Goal: Task Accomplishment & Management: Manage account settings

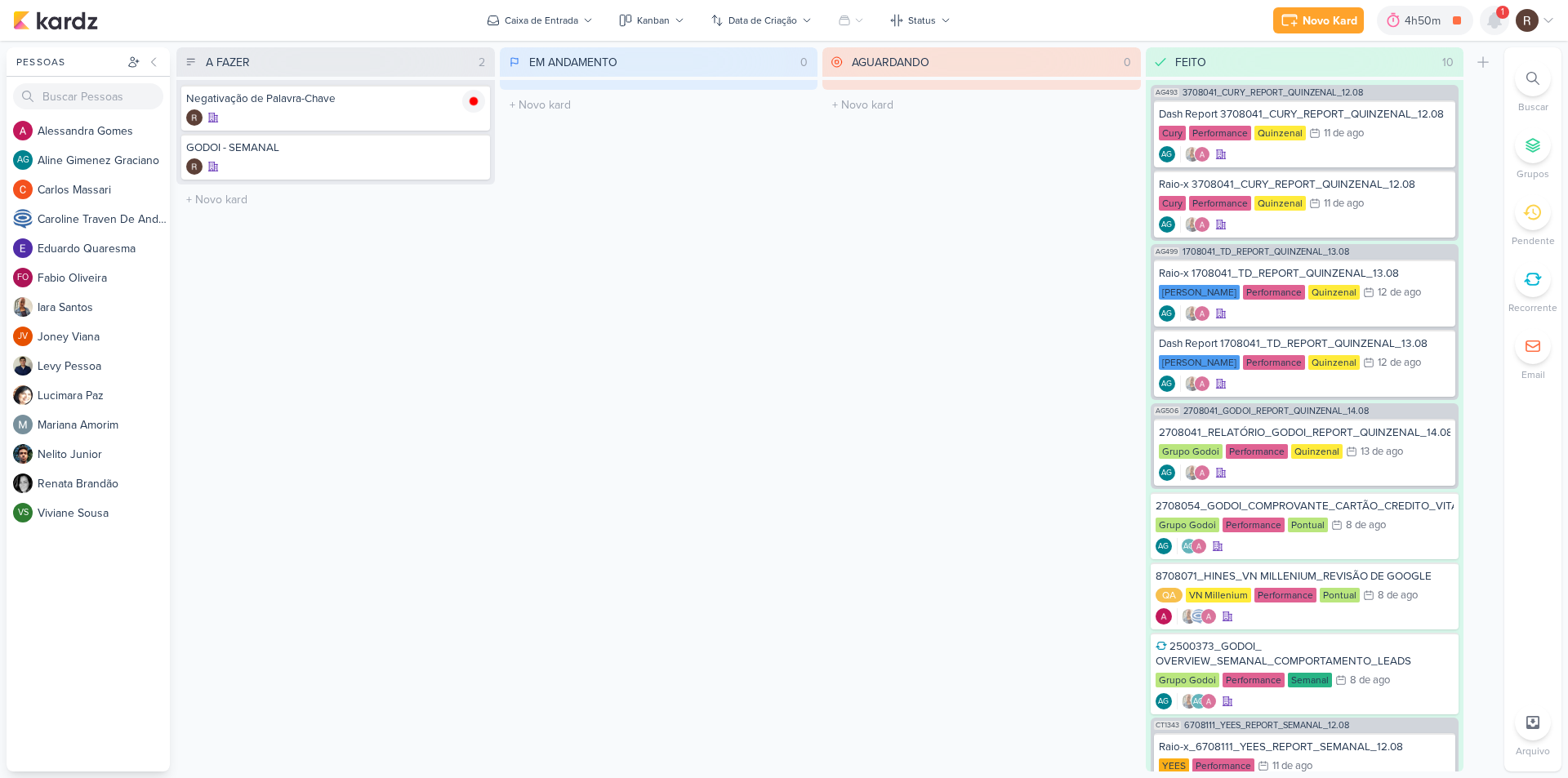
click at [1498, 26] on icon at bounding box center [1494, 21] width 20 height 20
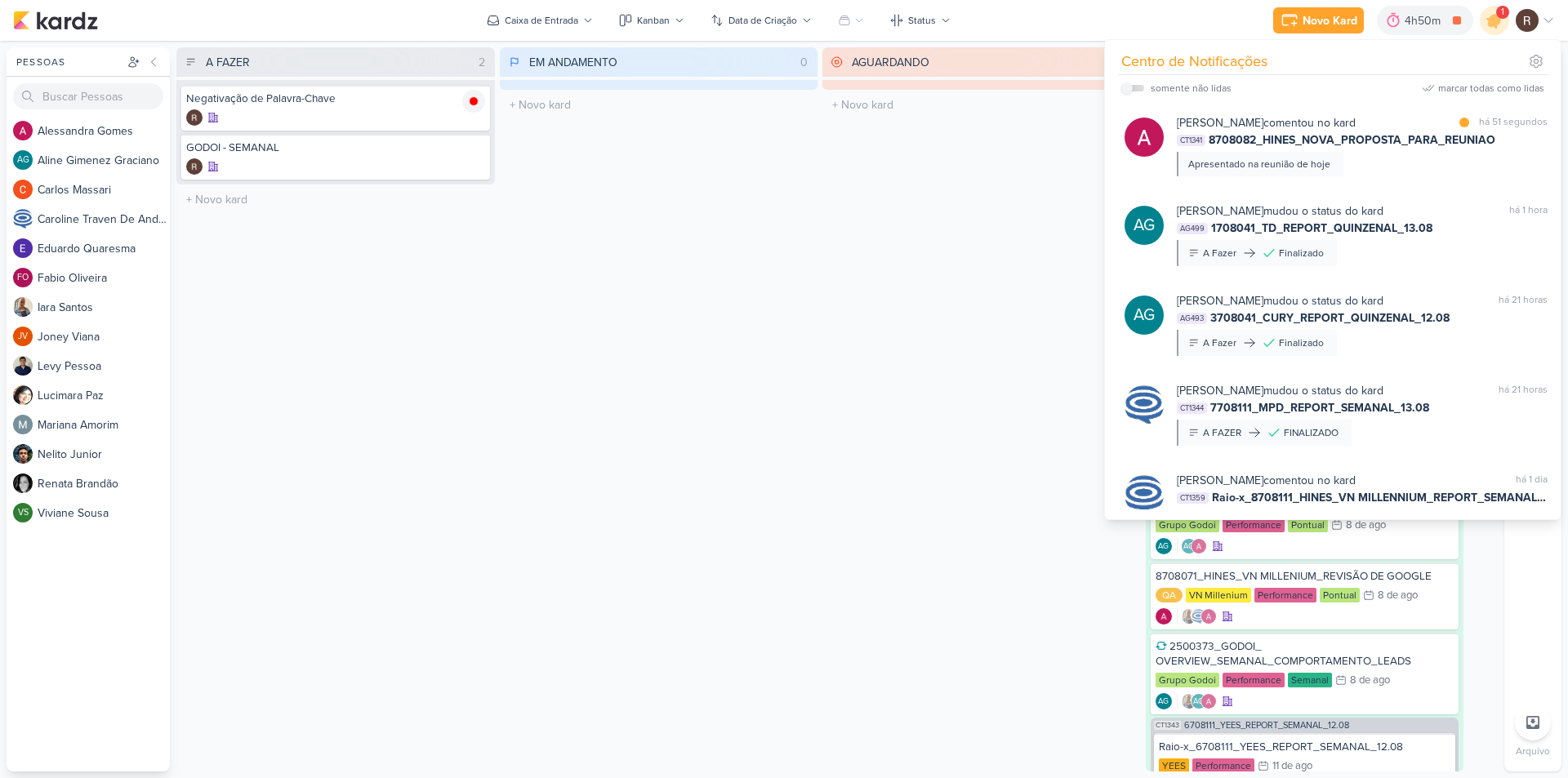
click at [1509, 139] on div "CT1341 8708082_HINES_NOVA_PROPOSTA_PARA_REUNIAO" at bounding box center [1361, 139] width 371 height 17
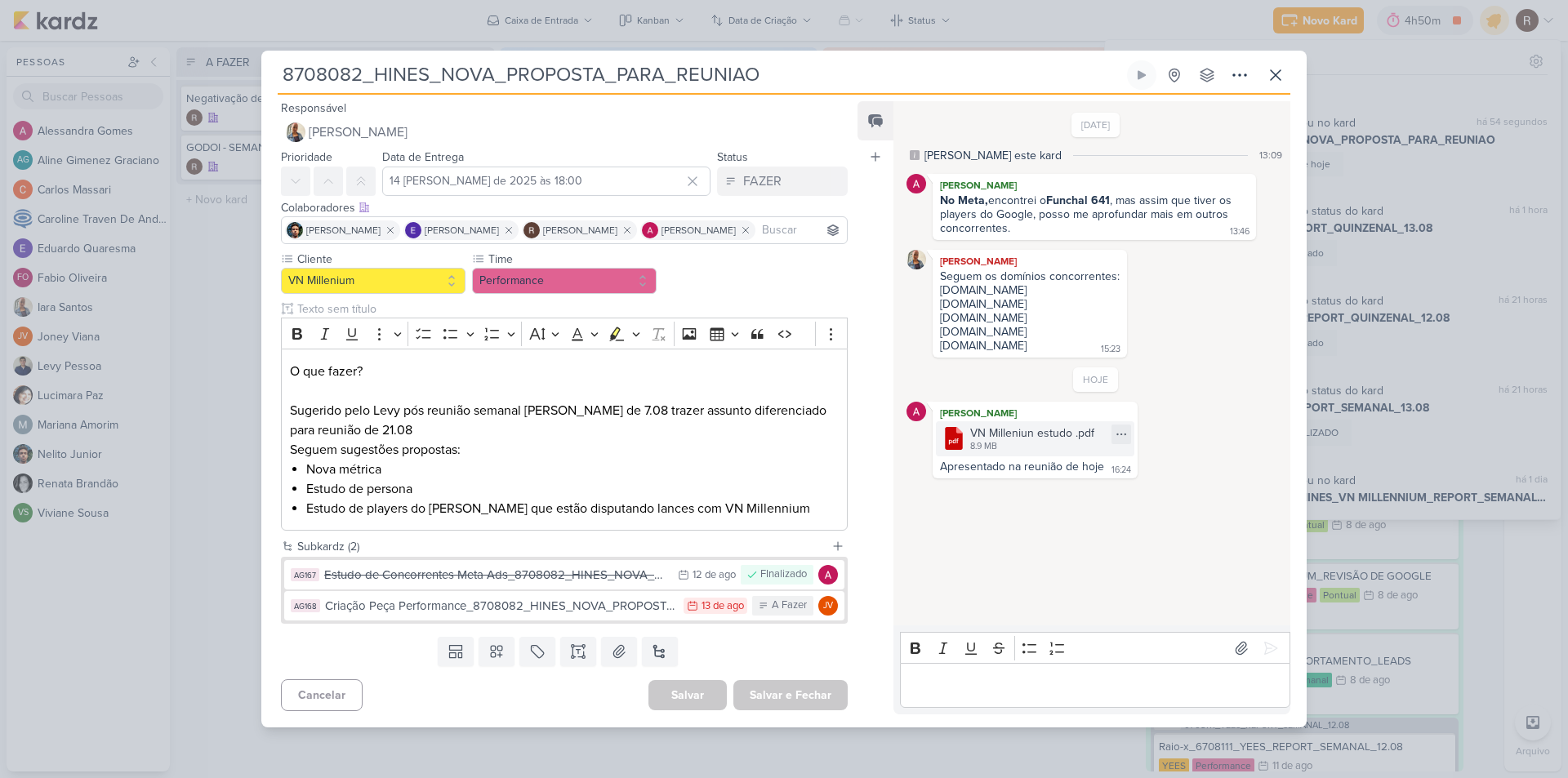
click at [997, 440] on div "8.9 MB" at bounding box center [1031, 446] width 124 height 13
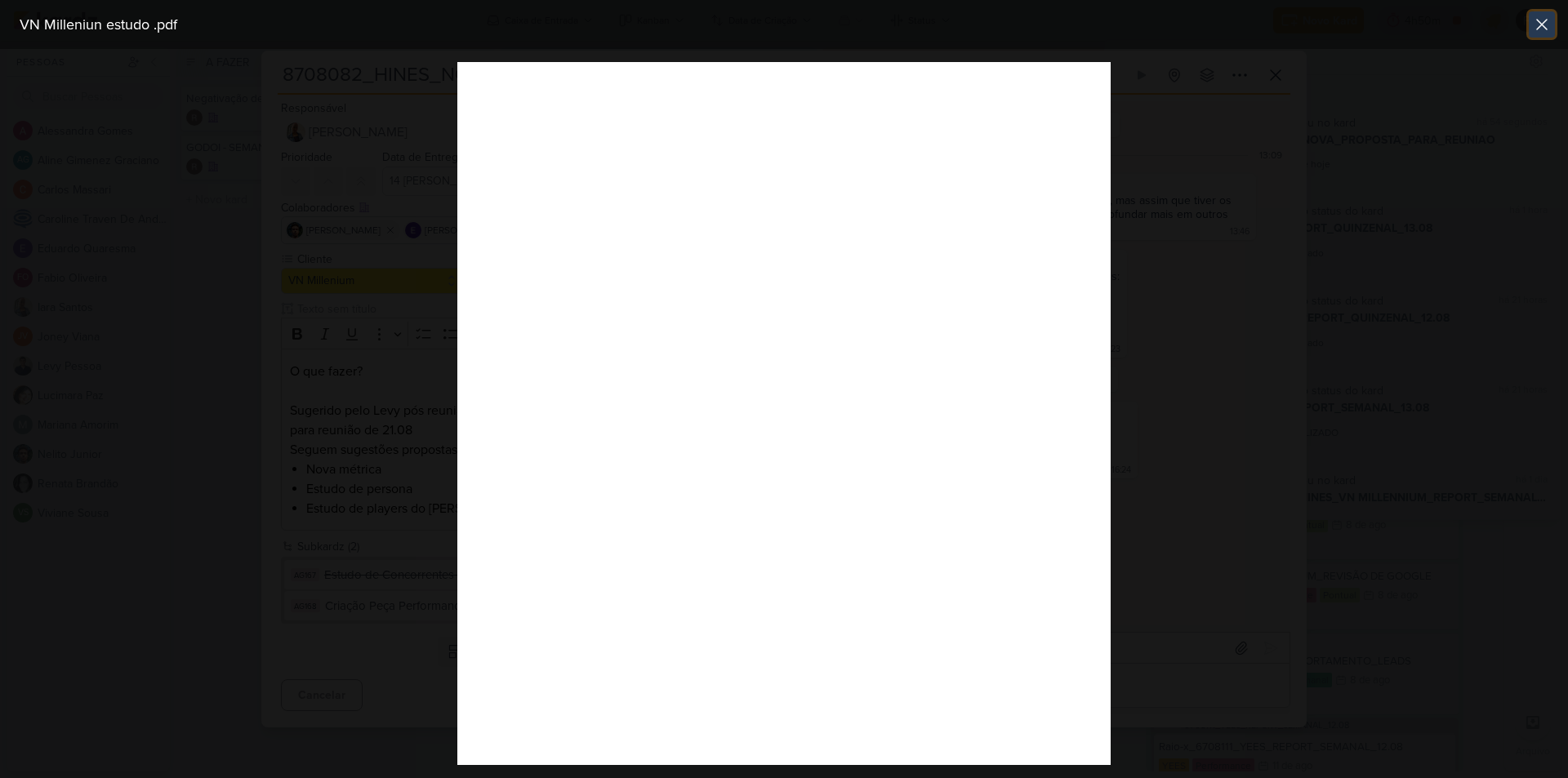
click at [1545, 23] on icon at bounding box center [1541, 25] width 20 height 20
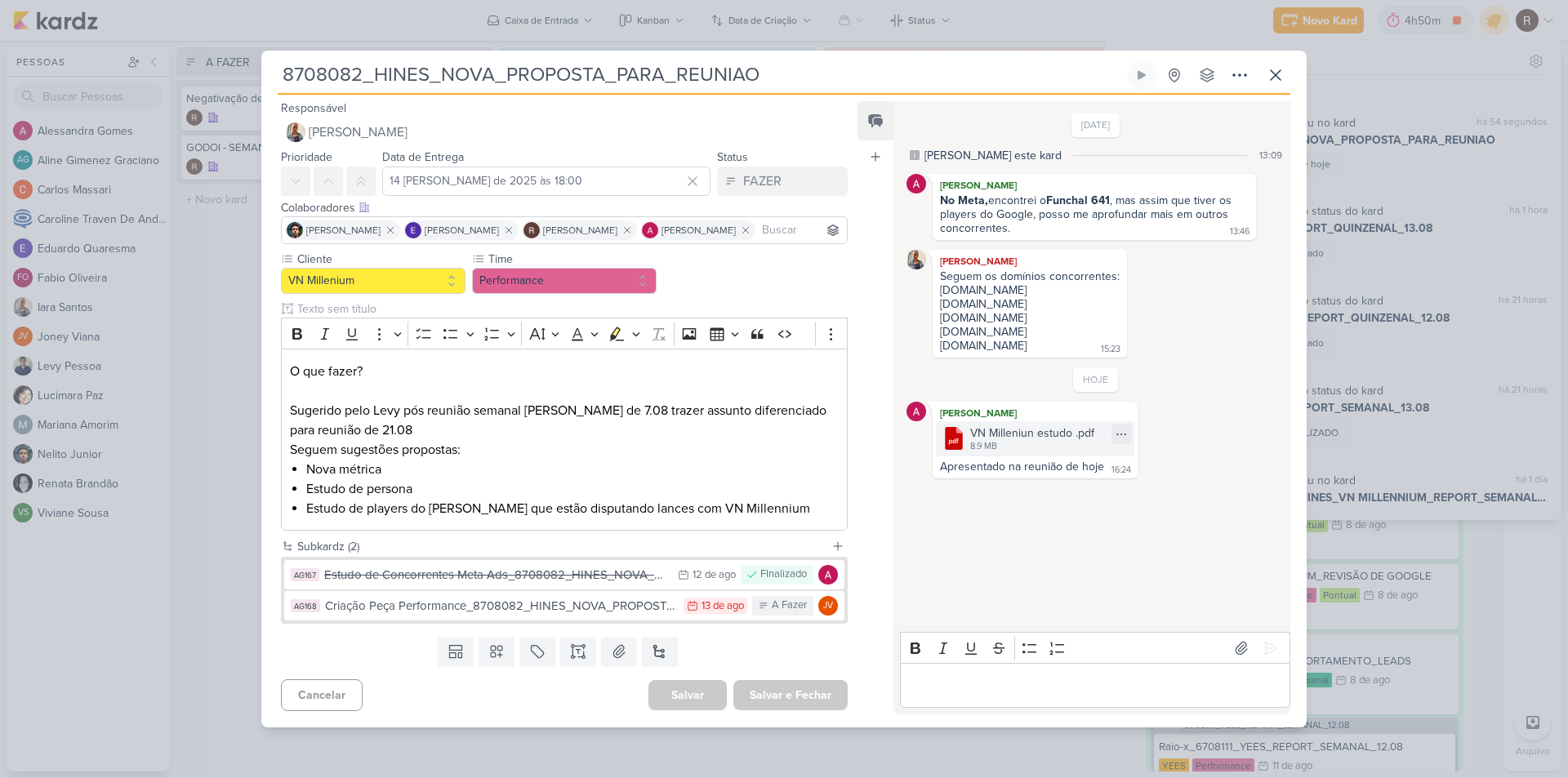
click at [966, 437] on div ".cls-1 {fill: #cb0606;} .cls-1, .cls-2, .cls-3 {fill-rule: evenodd;} .cls-2 {fi…" at bounding box center [1035, 438] width 199 height 35
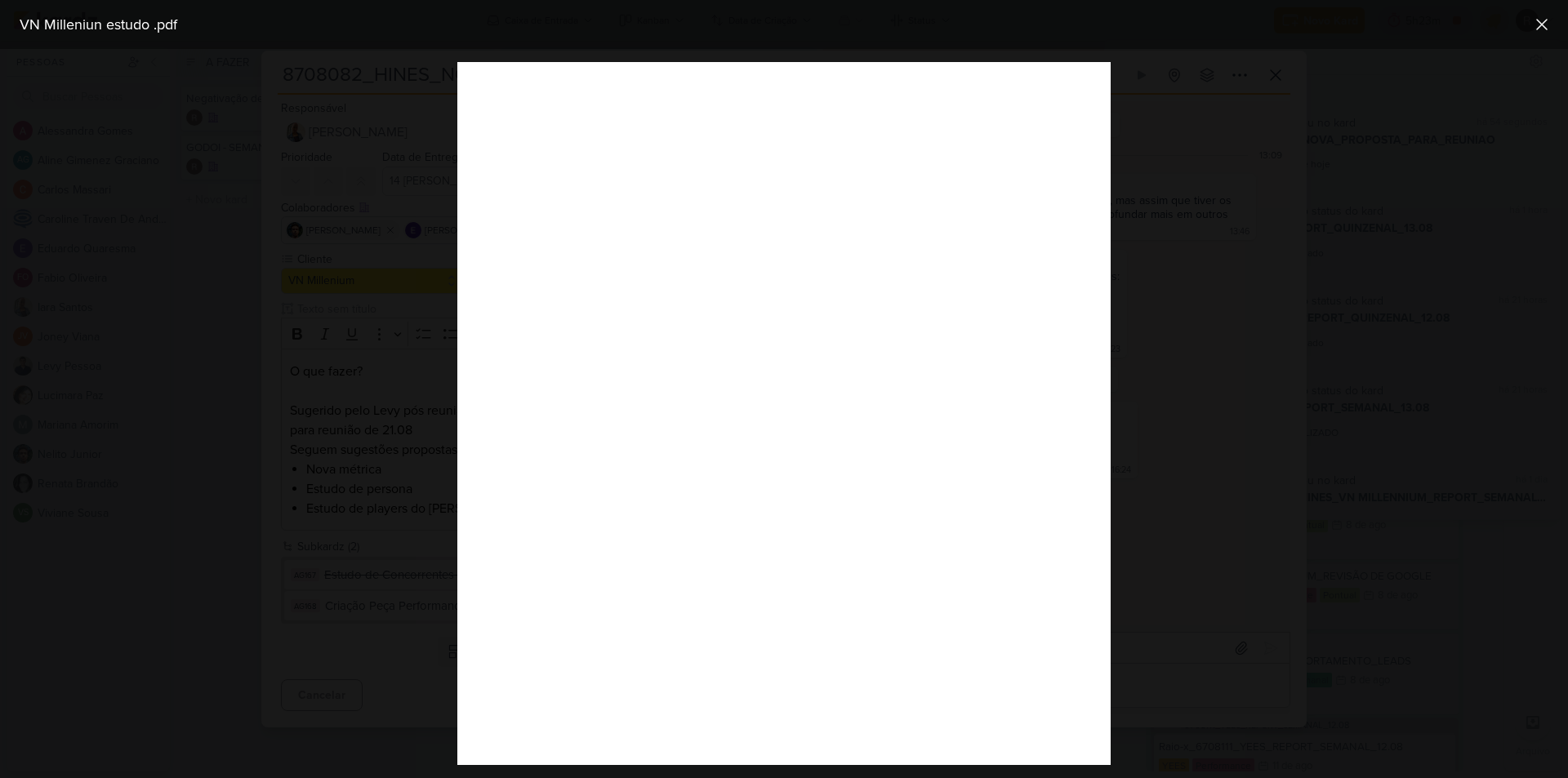
click at [327, 230] on div at bounding box center [784, 413] width 1568 height 729
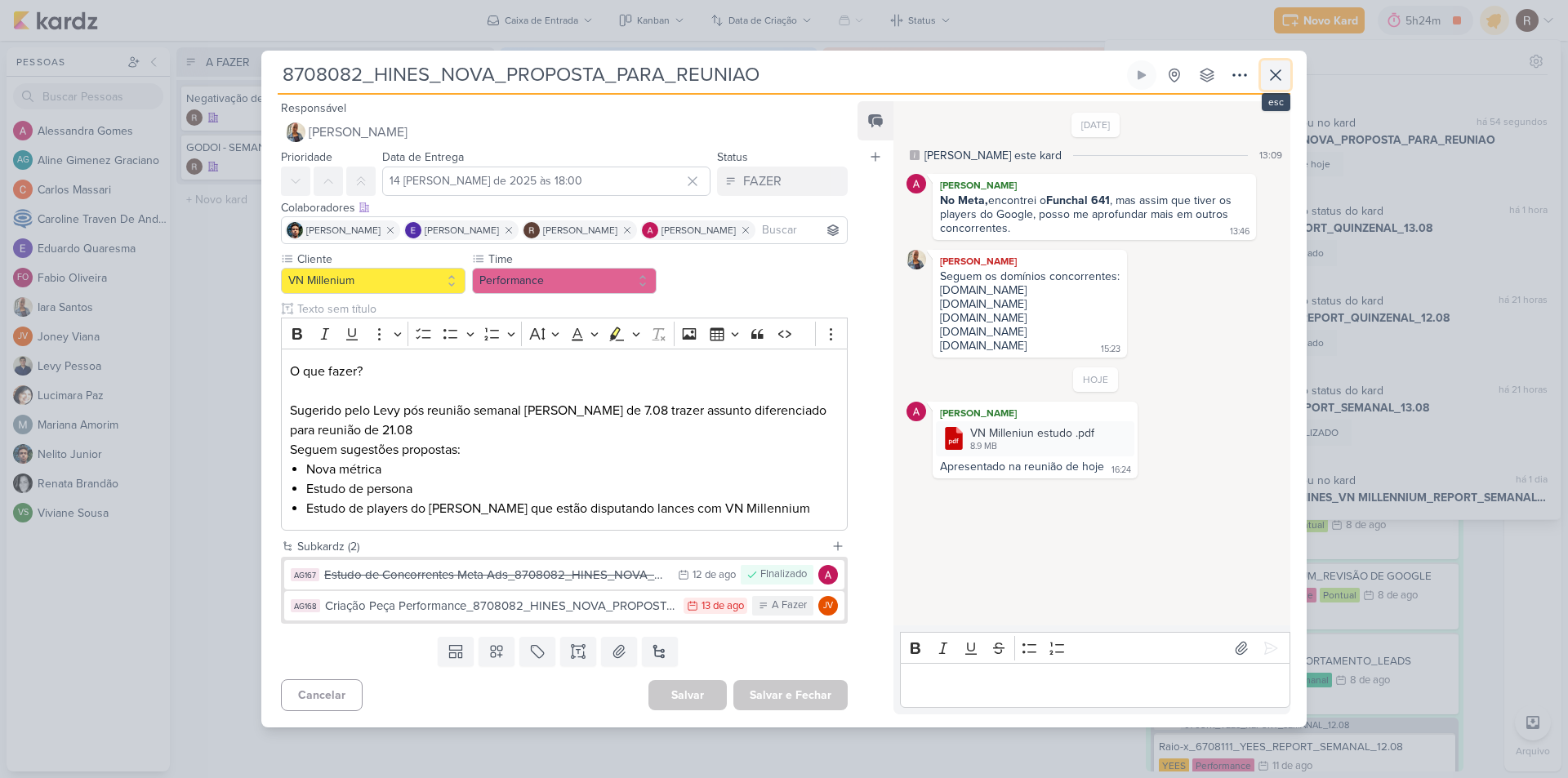
click at [1272, 86] on button at bounding box center [1276, 76] width 30 height 30
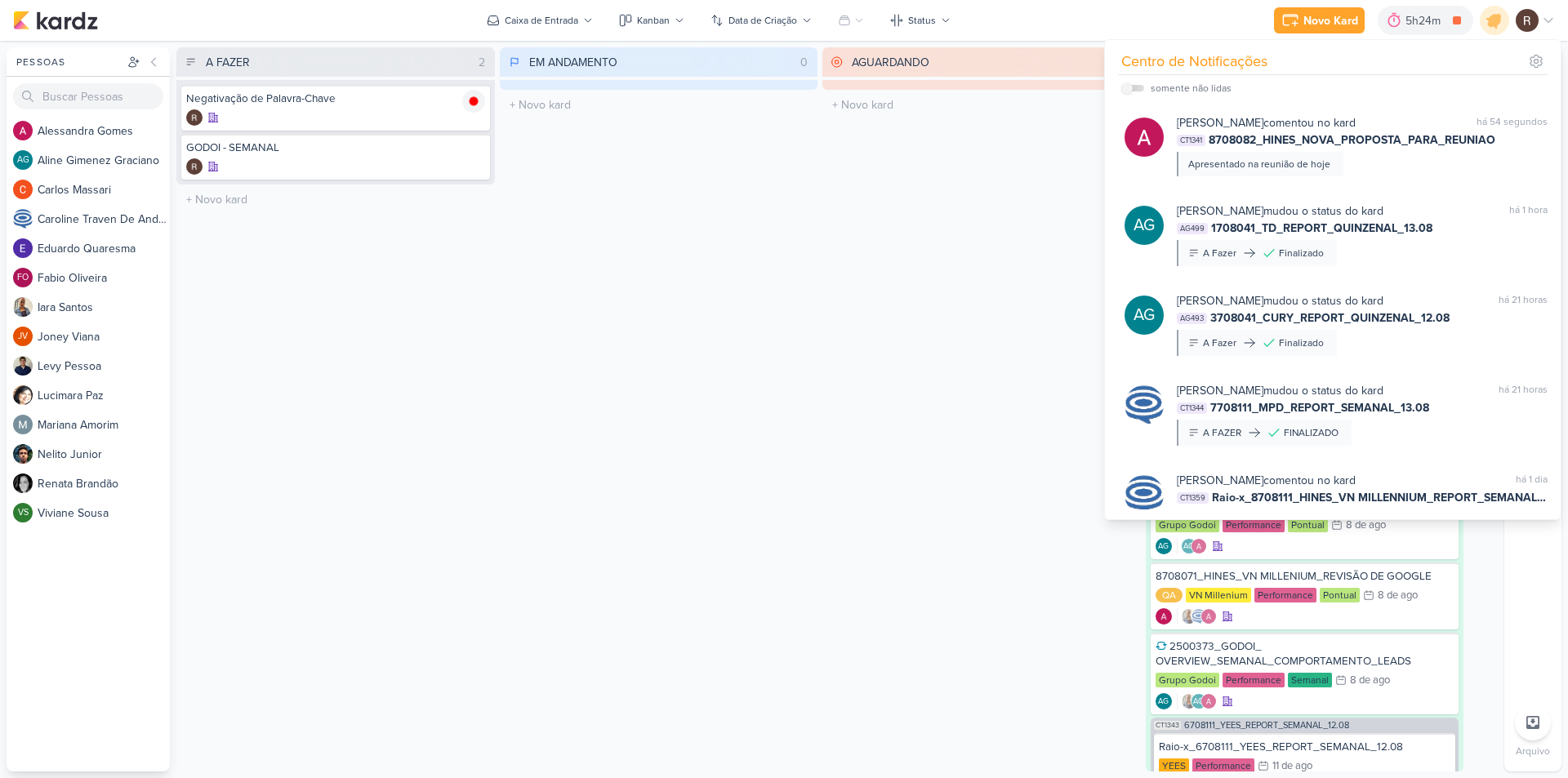
click at [931, 323] on div "AGUARDANDO 0 Mover Para Esquerda Mover Para Direita [GEOGRAPHIC_DATA] O título …" at bounding box center [981, 409] width 318 height 724
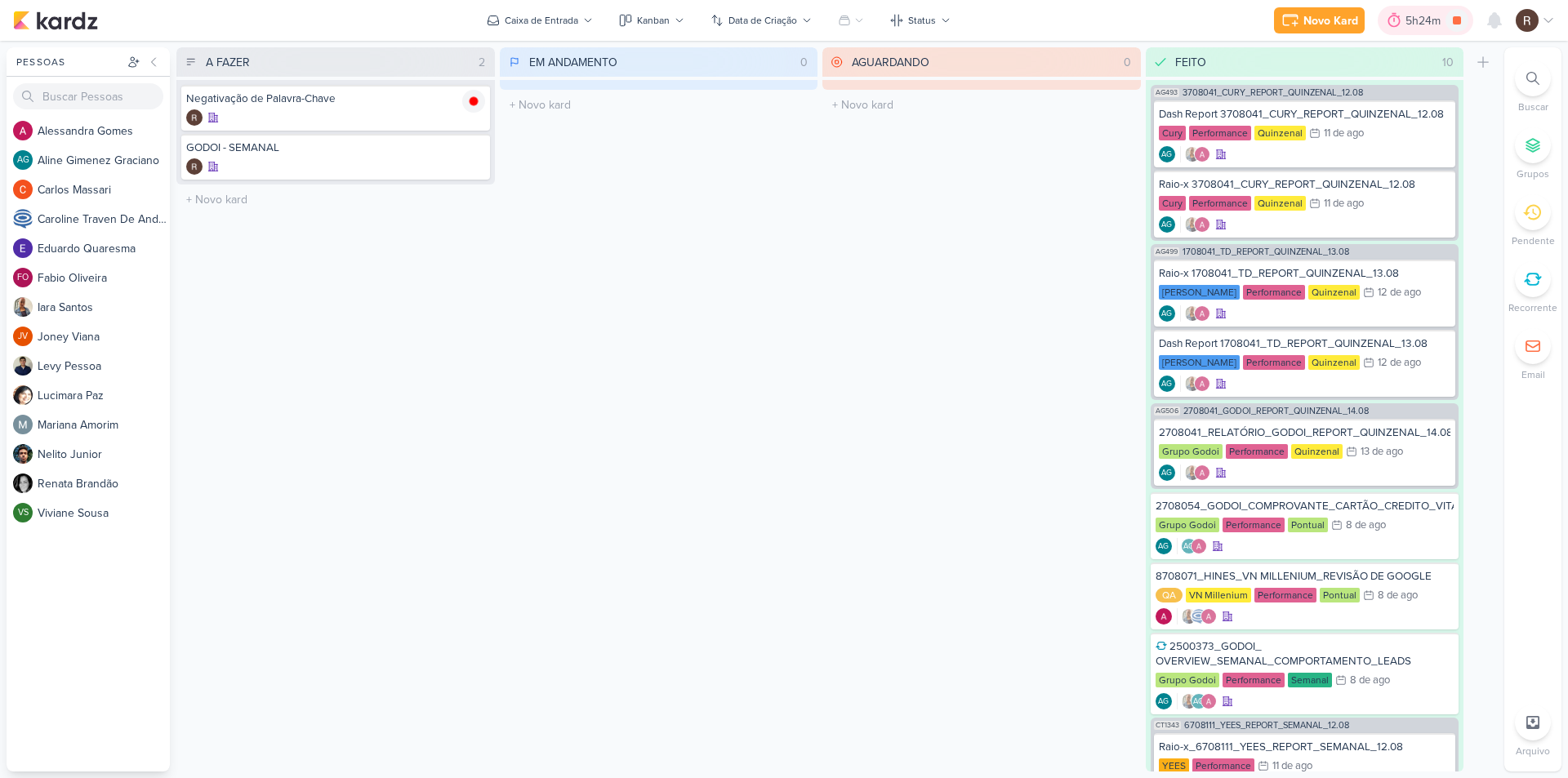
click at [1407, 22] on div "5h24m" at bounding box center [1425, 20] width 40 height 17
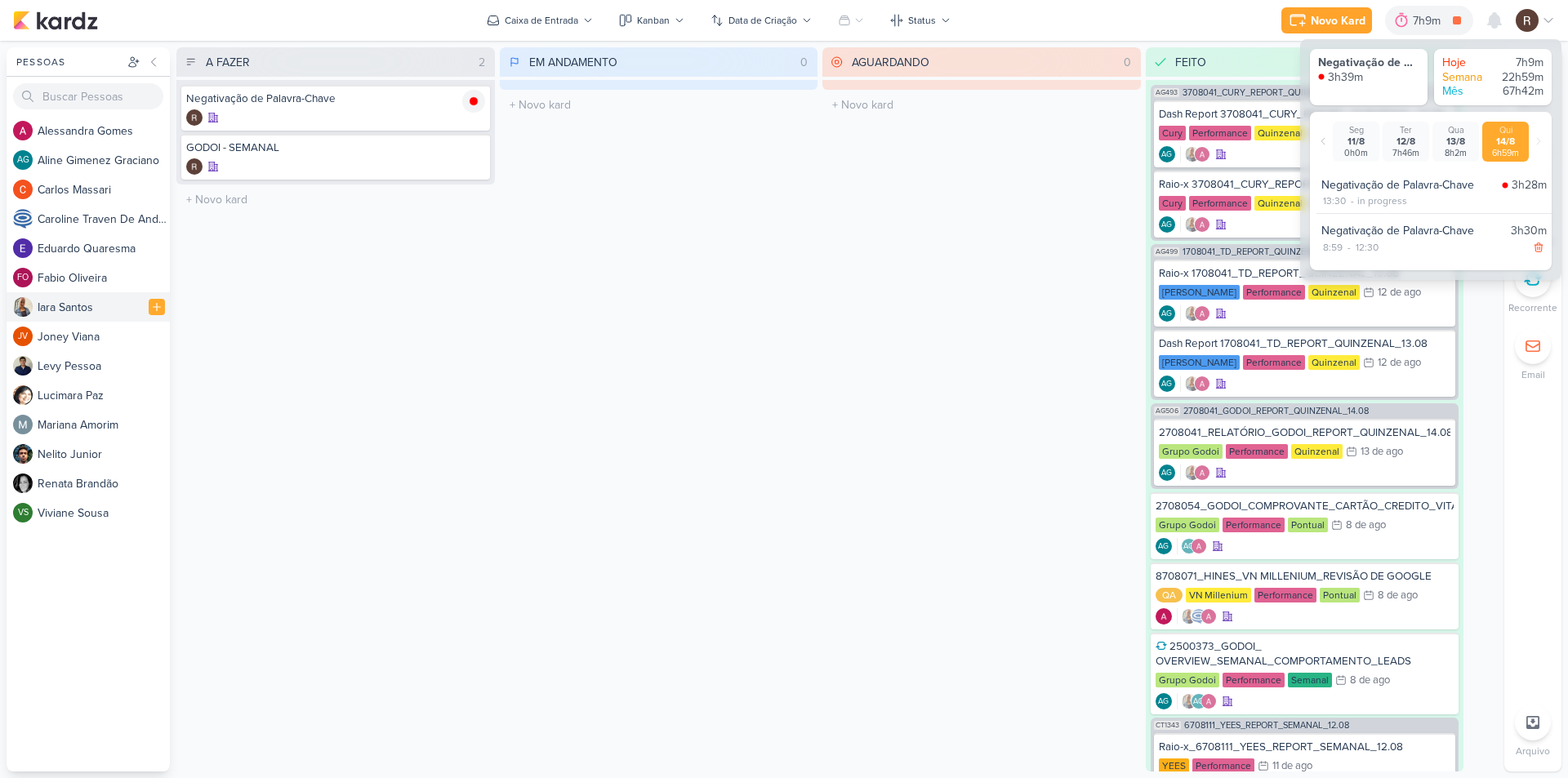
click at [88, 309] on div "I [PERSON_NAME]" at bounding box center [103, 307] width 132 height 17
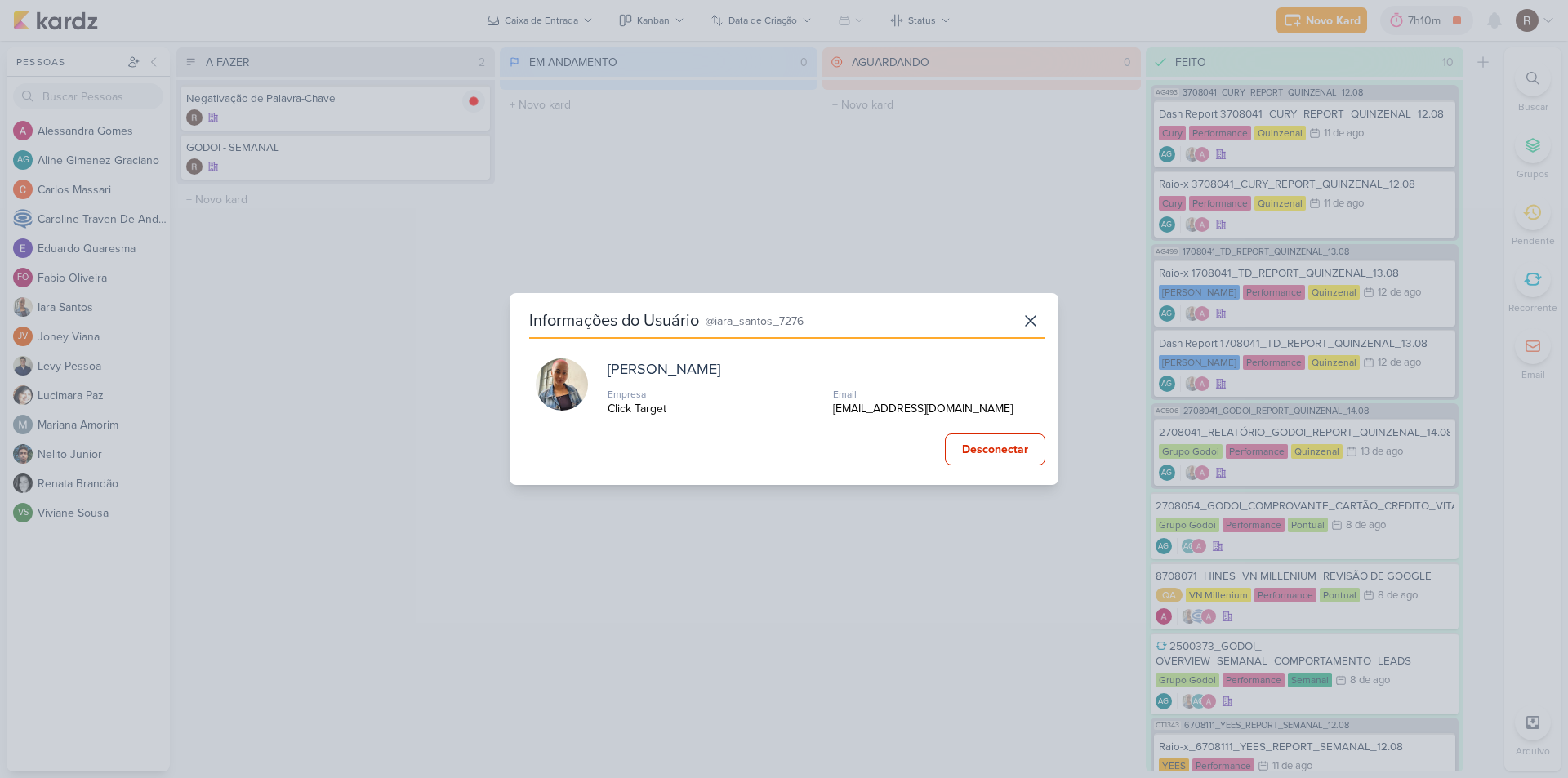
click at [344, 408] on div "Informações do Usuário @iara_santos_7276 [PERSON_NAME] Empresa Click Target Ema…" at bounding box center [784, 389] width 1568 height 778
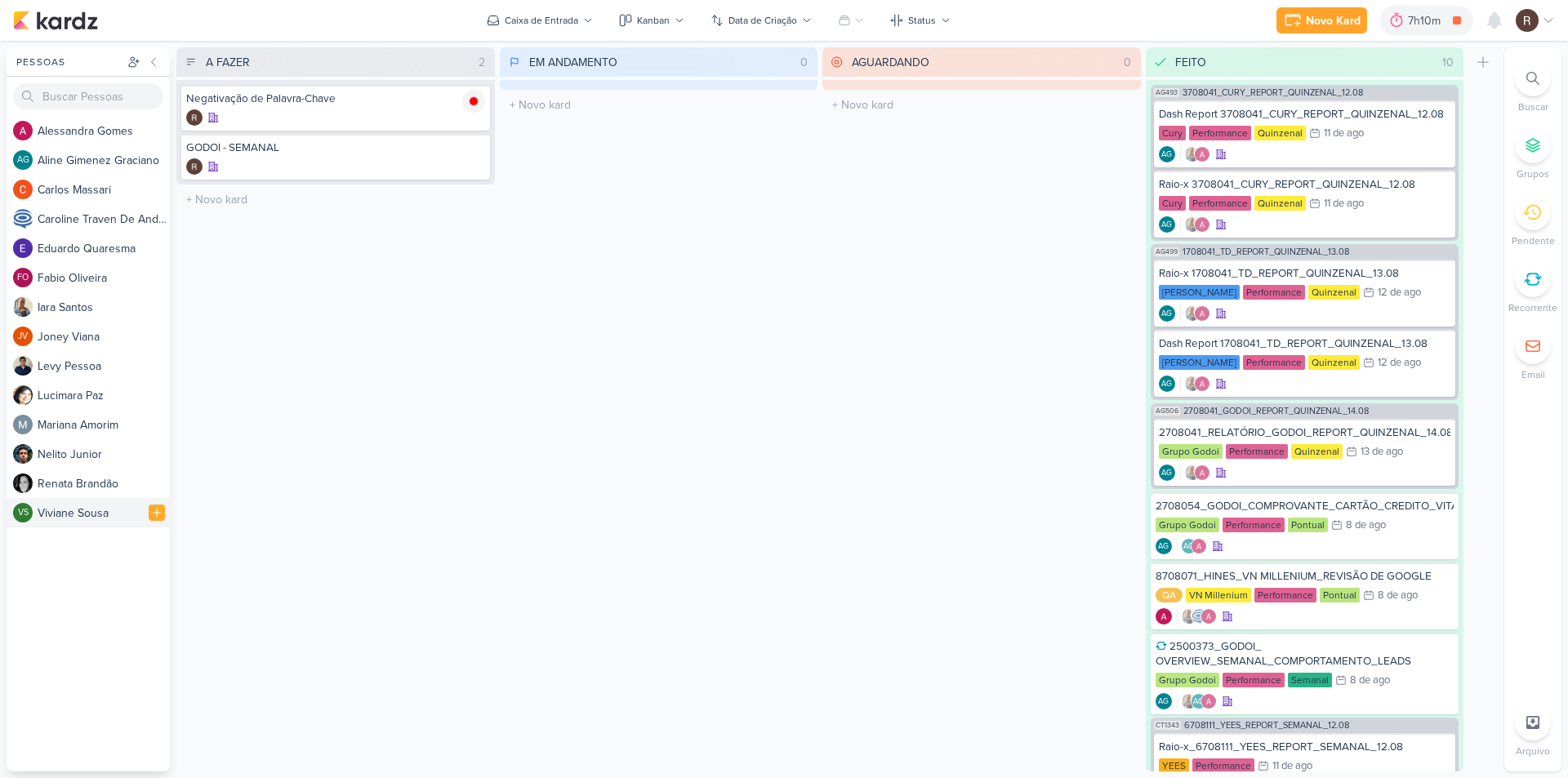
click at [58, 516] on div "V i v i a n e S o u s a" at bounding box center [103, 513] width 132 height 17
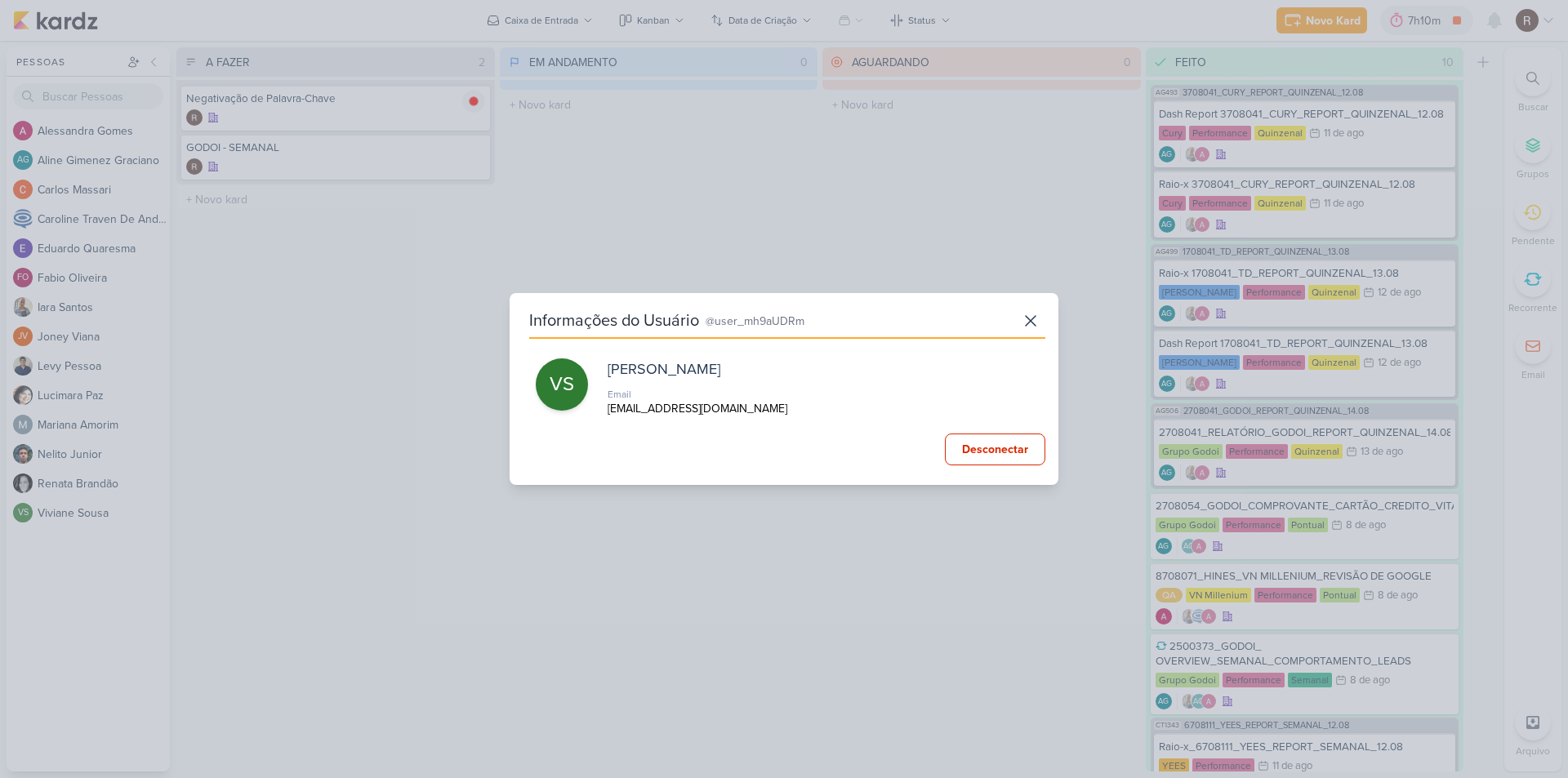
click at [396, 380] on div "Informações do Usuário @user_mh9aUDRm VS [PERSON_NAME] Email [EMAIL_ADDRESS][DO…" at bounding box center [784, 389] width 1568 height 778
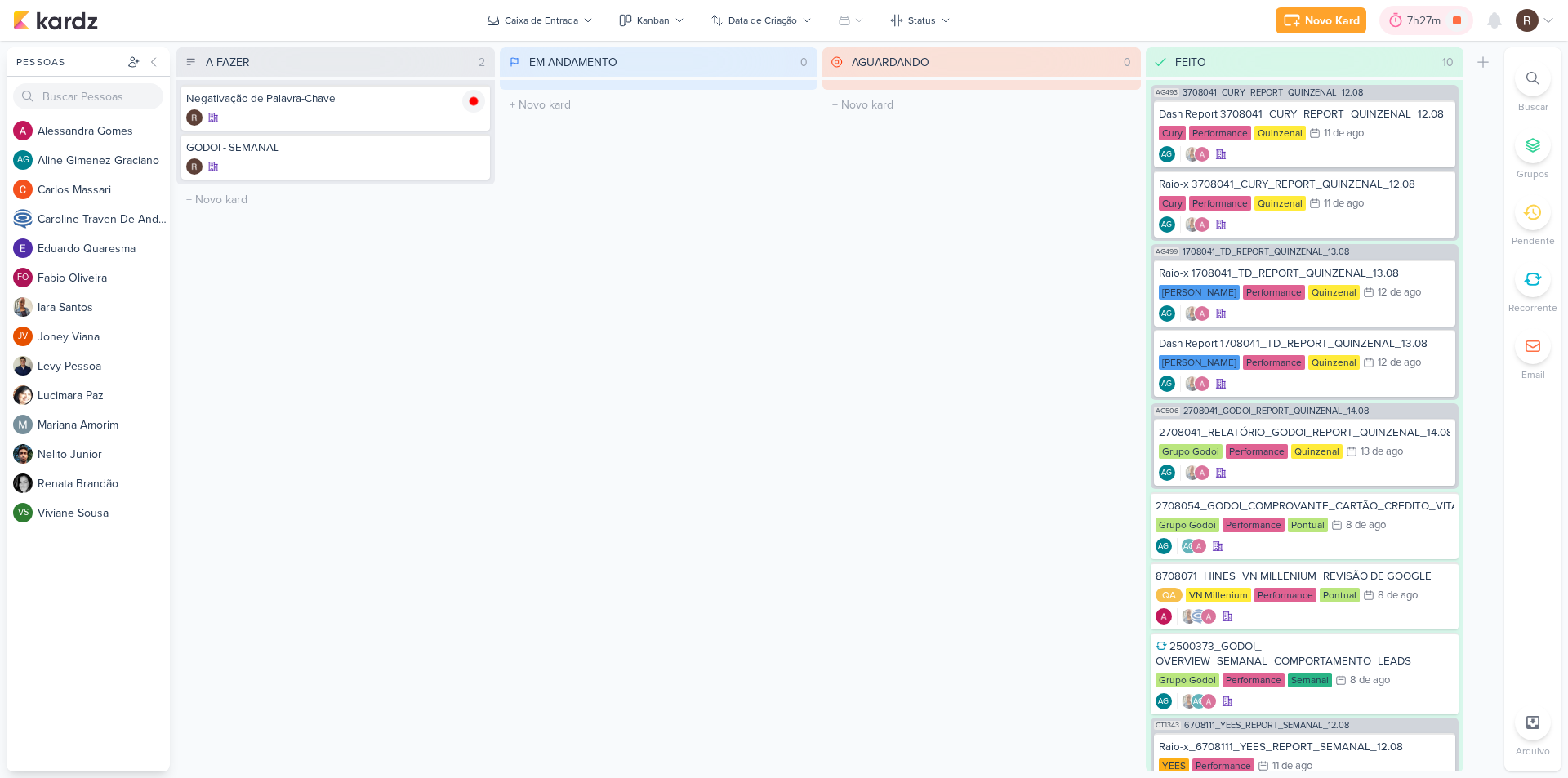
click at [1403, 20] on icon at bounding box center [1395, 20] width 16 height 16
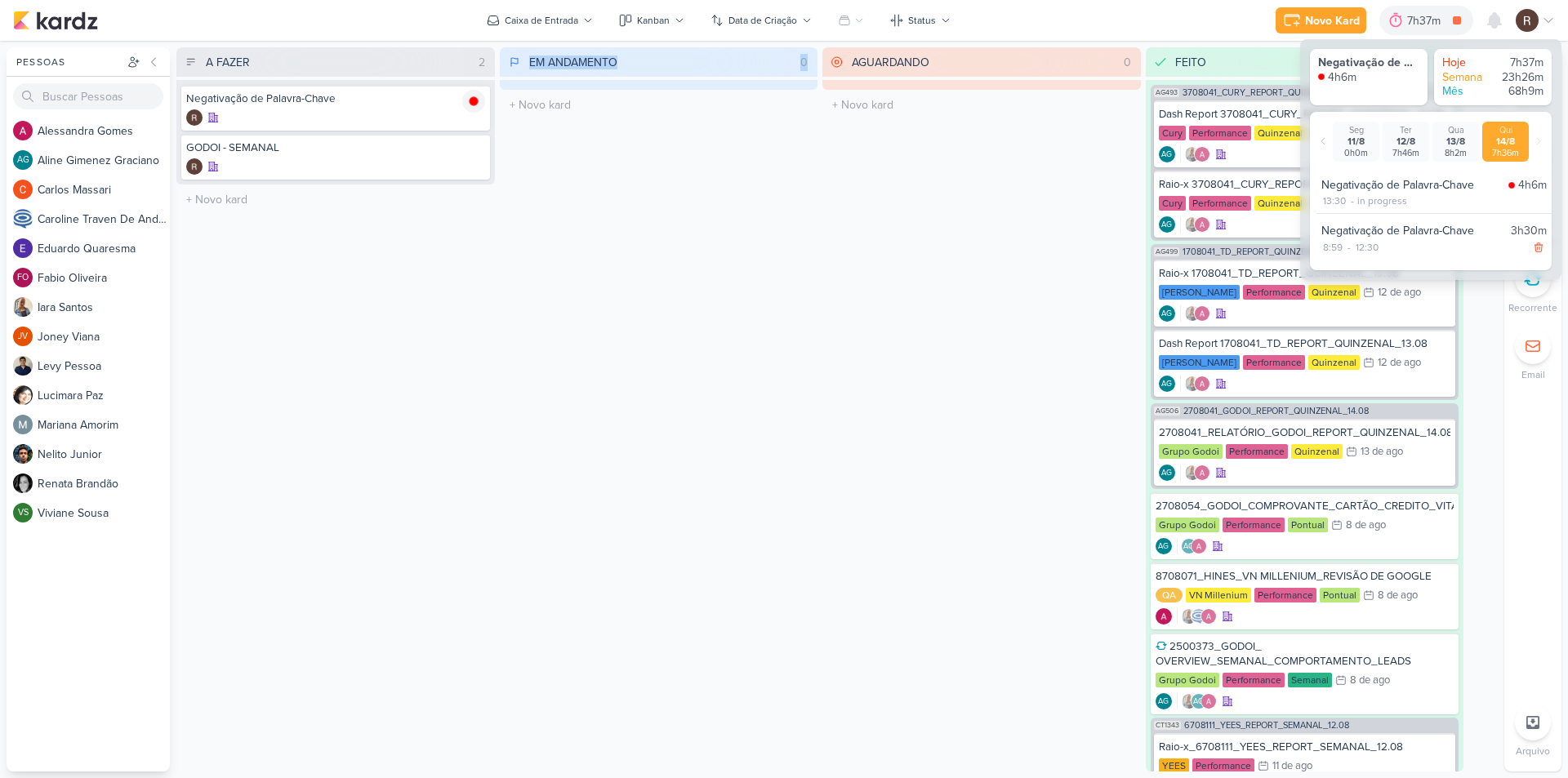
drag, startPoint x: 482, startPoint y: 326, endPoint x: 413, endPoint y: 478, distance: 166.9
click at [412, 477] on div "A FAZER 2 Mover Para Esquerda Mover Para Direita [GEOGRAPHIC_DATA] Negativação …" at bounding box center [836, 409] width 1321 height 724
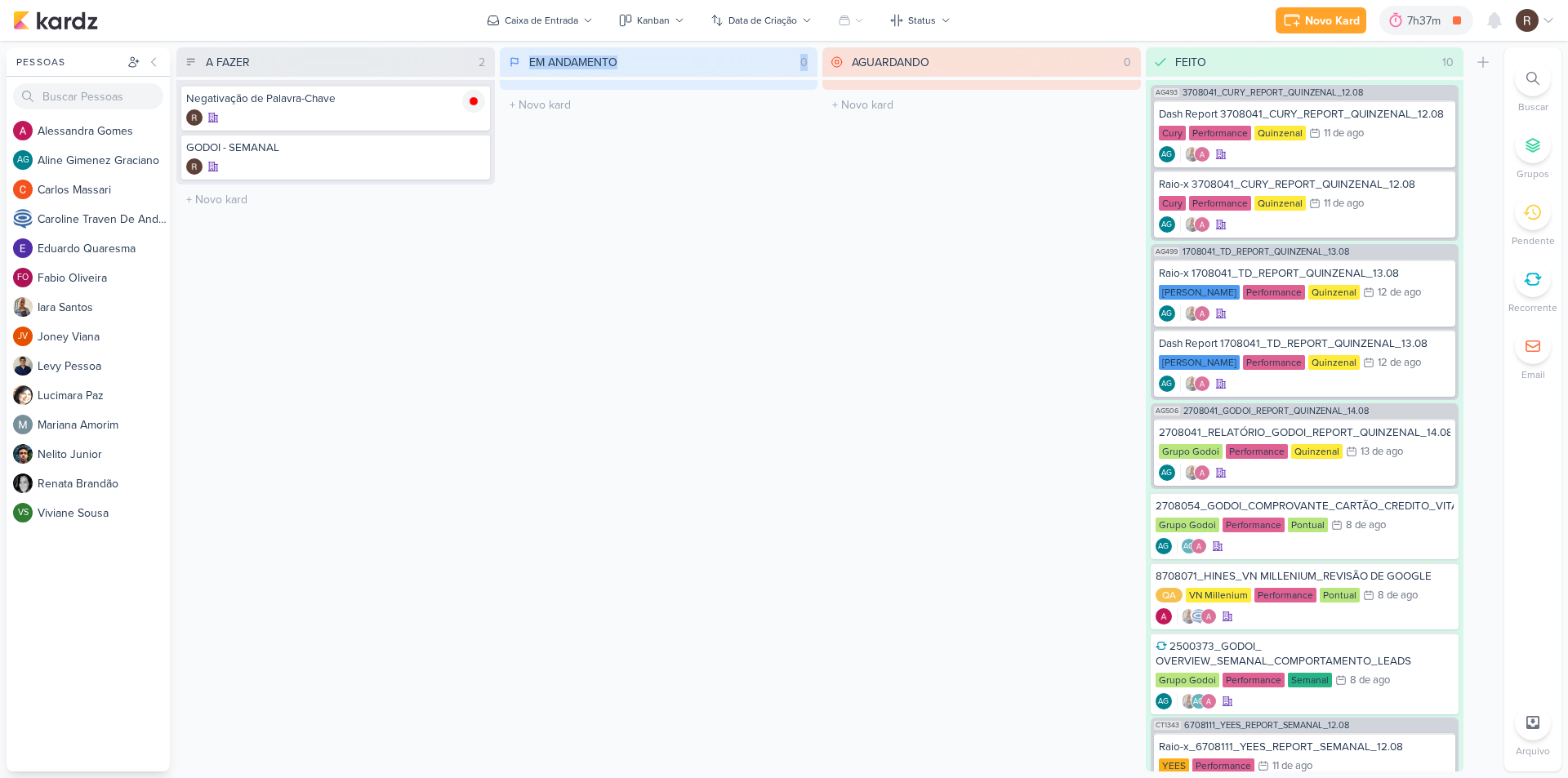
click at [530, 493] on div "EM ANDAMENTO 0 Mover Para Esquerda Mover Para Direita [GEOGRAPHIC_DATA] O títul…" at bounding box center [659, 409] width 318 height 724
click at [1412, 24] on div "7h52m" at bounding box center [1425, 20] width 39 height 17
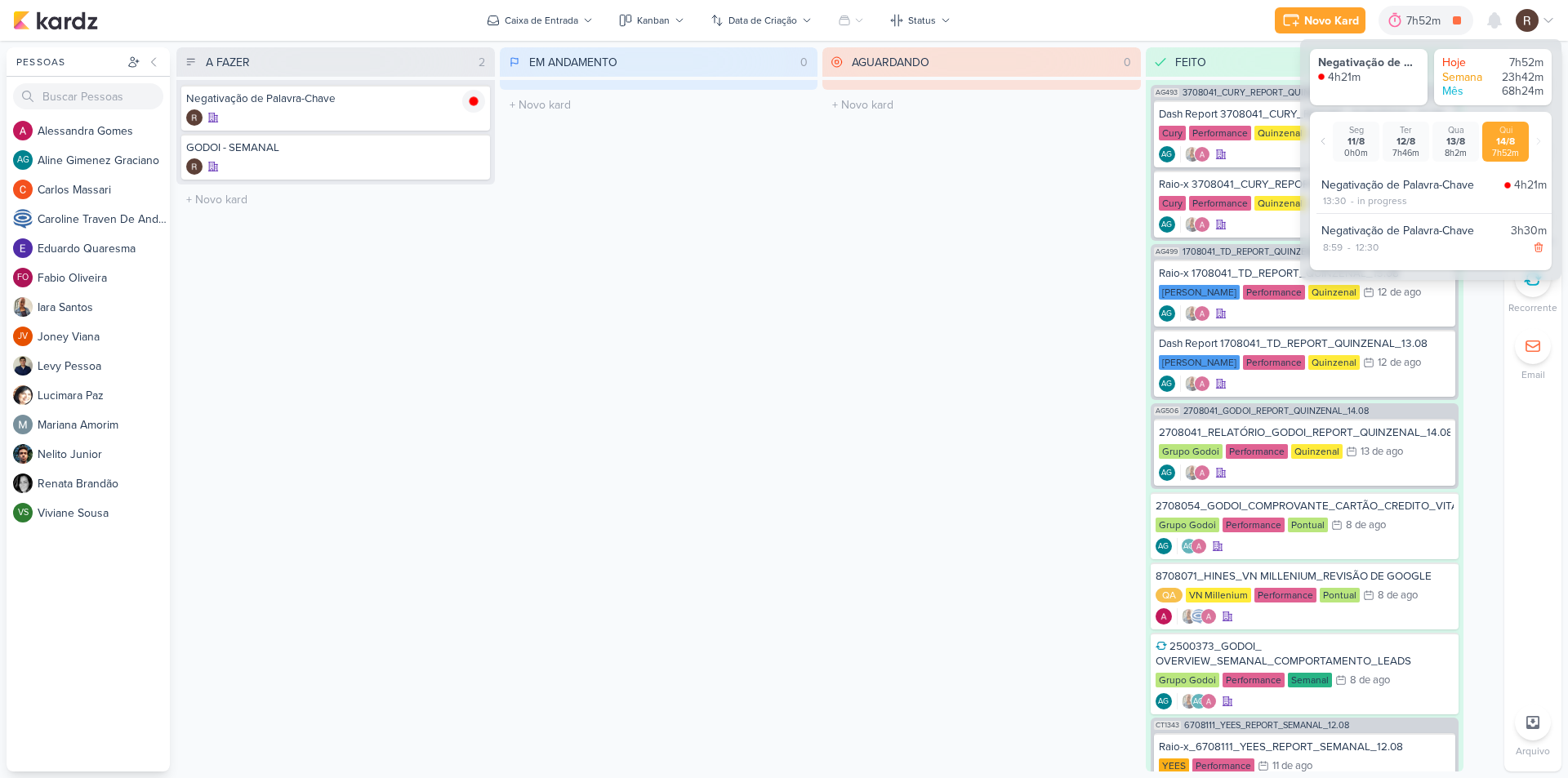
click at [963, 366] on div "AGUARDANDO 0 Mover Para Esquerda Mover Para Direita [GEOGRAPHIC_DATA] O título …" at bounding box center [981, 409] width 318 height 724
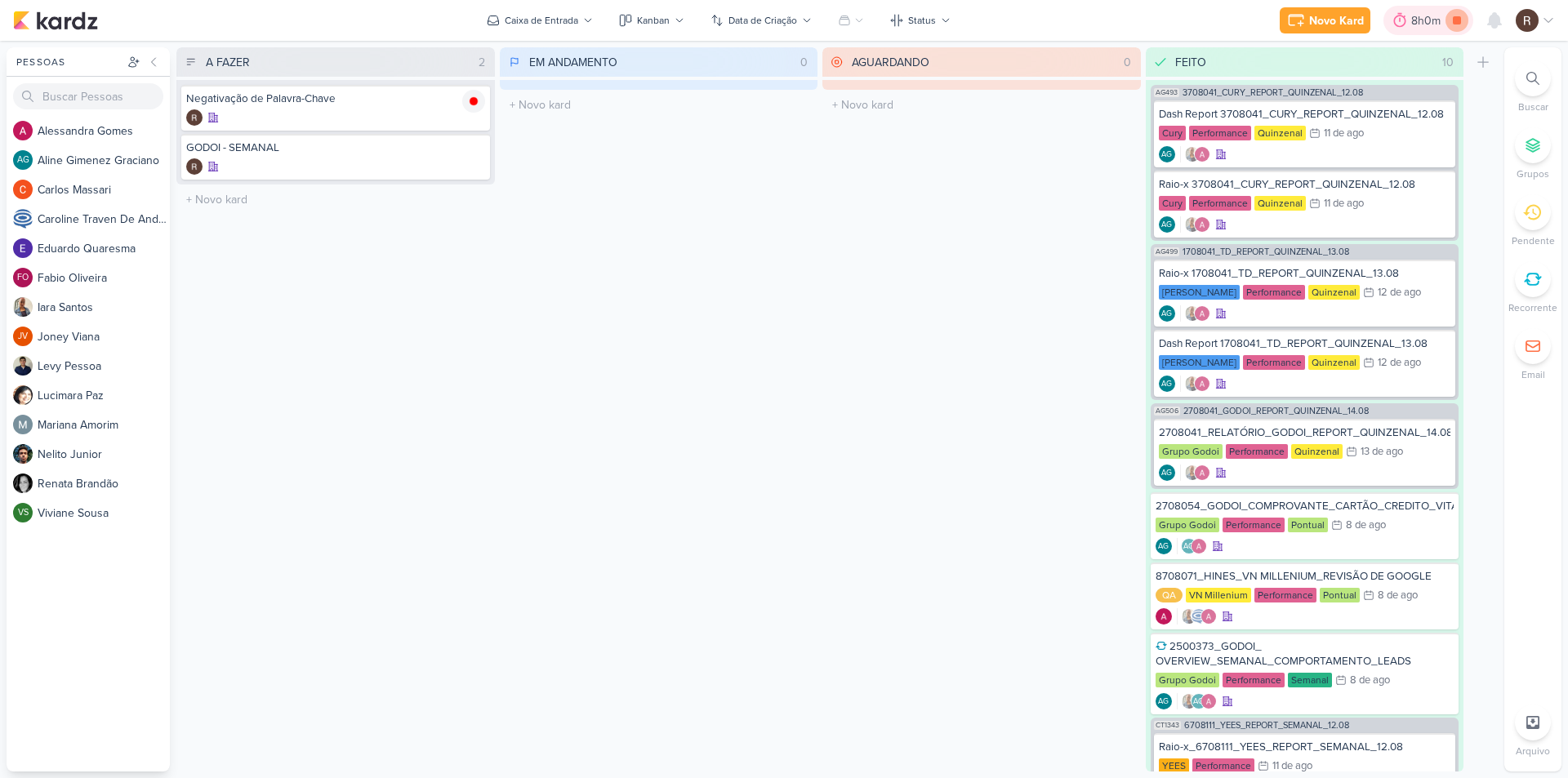
click at [1465, 25] on icon at bounding box center [1456, 20] width 23 height 23
click at [1426, 25] on icon at bounding box center [1423, 20] width 12 height 15
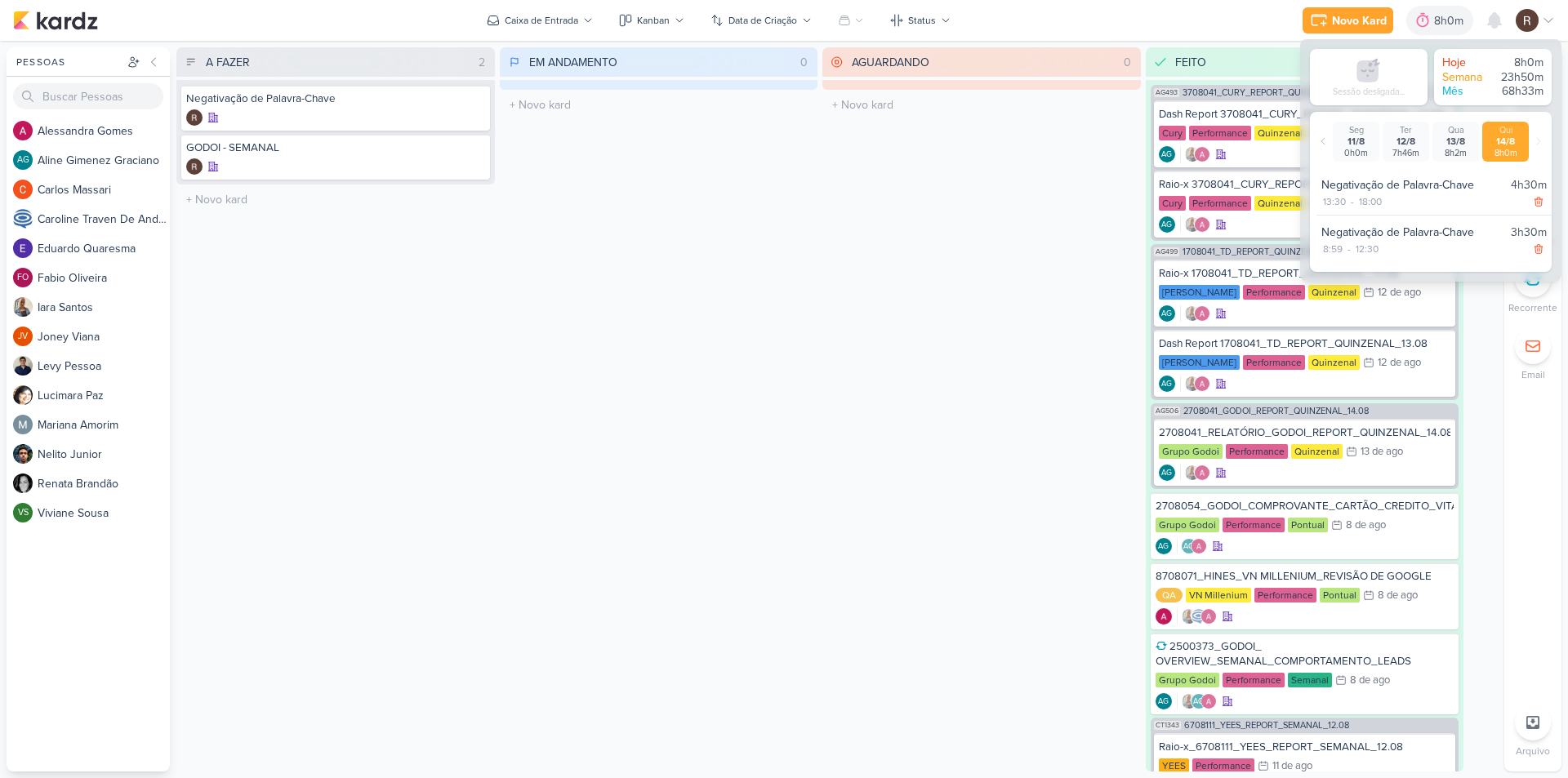
click at [1010, 308] on div "AGUARDANDO 0 Mover Para Esquerda Mover Para Direita [GEOGRAPHIC_DATA] O título …" at bounding box center [981, 409] width 318 height 724
